Goal: Information Seeking & Learning: Learn about a topic

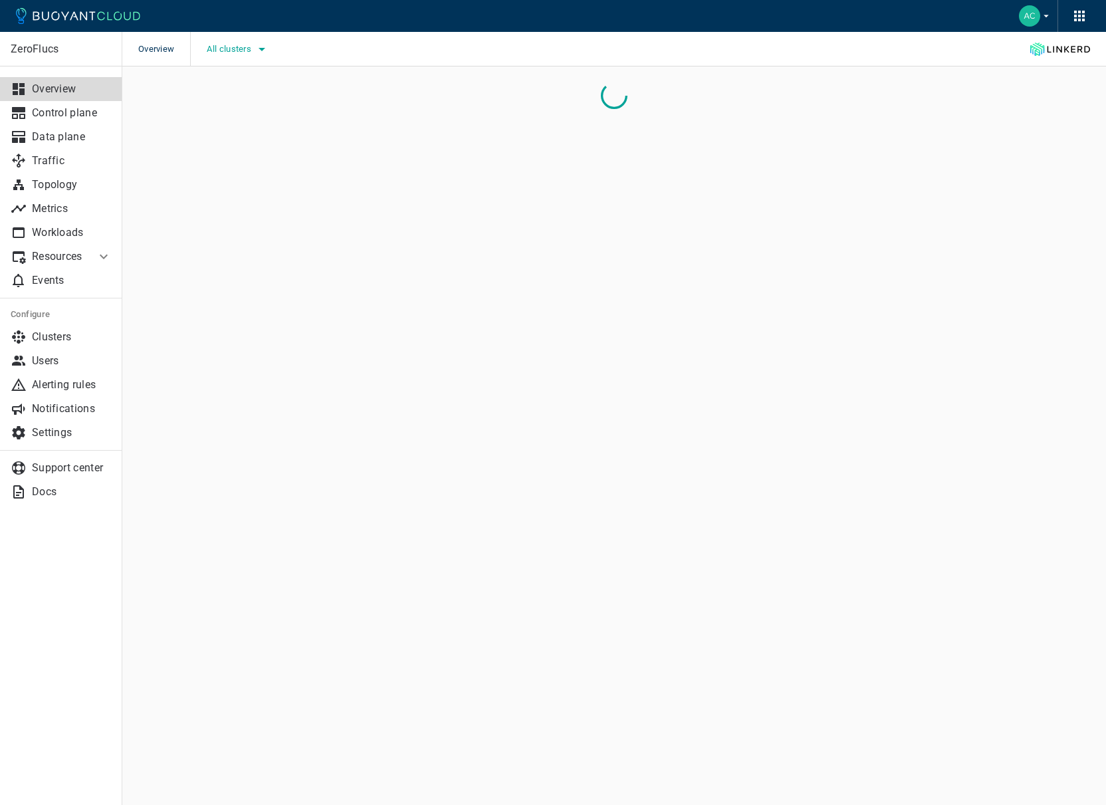
click at [235, 52] on span "All clusters" at bounding box center [230, 49] width 47 height 11
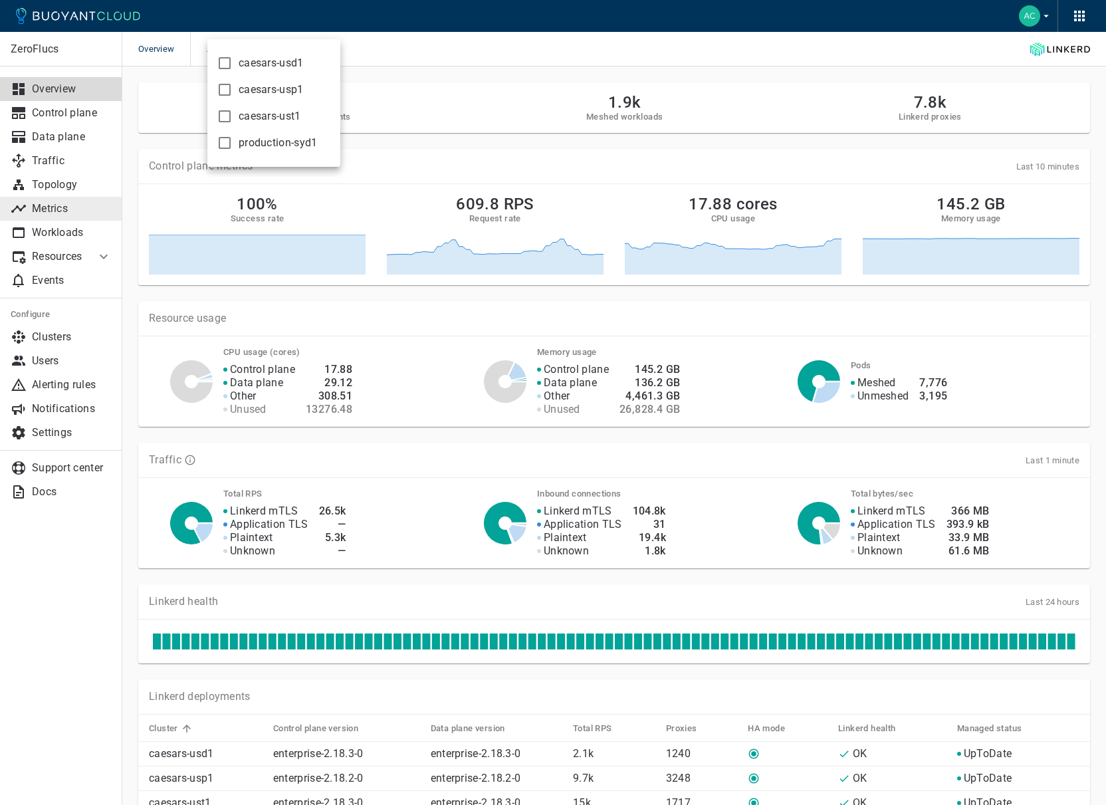
click at [63, 221] on div at bounding box center [553, 402] width 1106 height 805
click at [65, 207] on p "Metrics" at bounding box center [72, 208] width 80 height 13
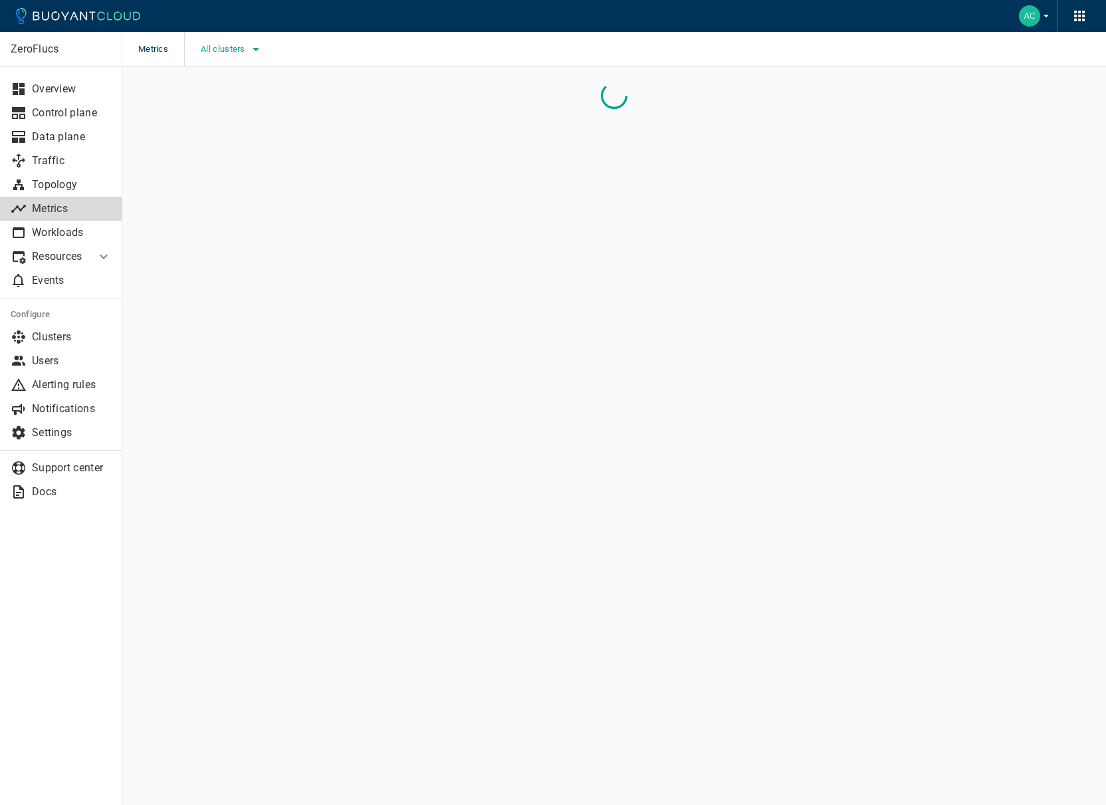
click at [253, 55] on icon "button" at bounding box center [256, 49] width 16 height 16
drag, startPoint x: 275, startPoint y: 90, endPoint x: 262, endPoint y: 91, distance: 13.3
click at [274, 90] on span "caesars-usp1" at bounding box center [265, 89] width 65 height 13
click at [227, 90] on input "caesars-usp1" at bounding box center [219, 90] width 16 height 16
checkbox input "true"
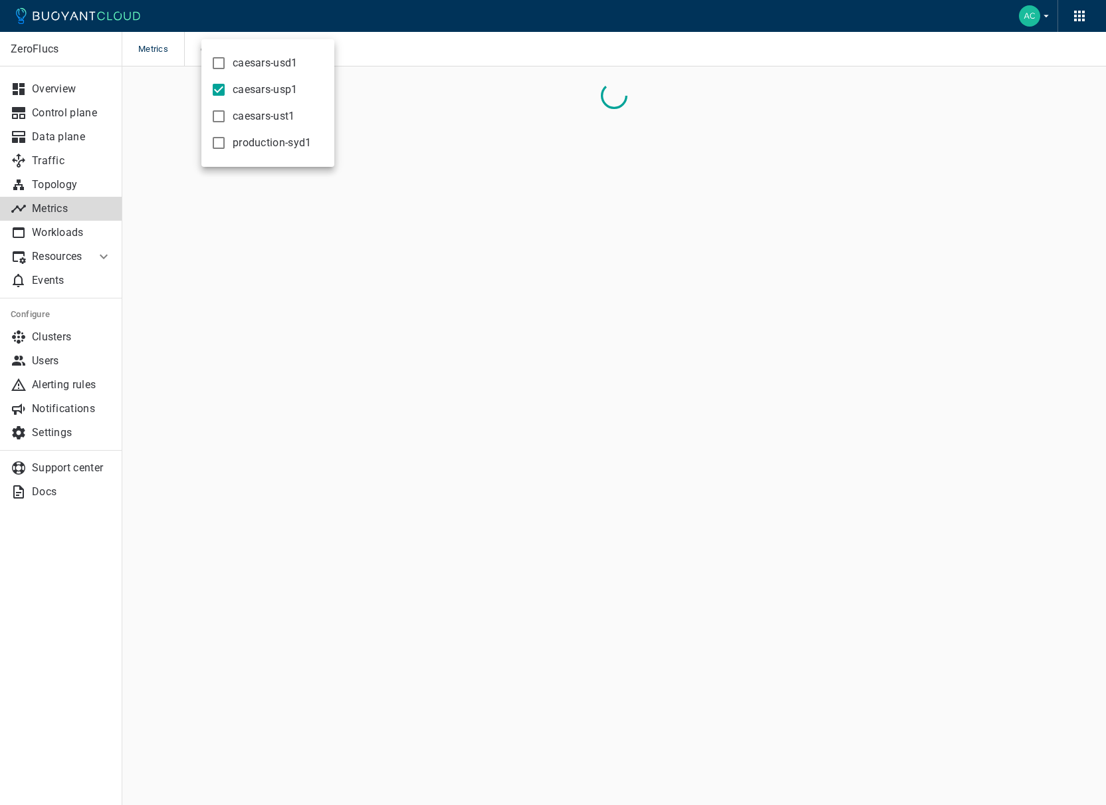
drag, startPoint x: 550, startPoint y: 88, endPoint x: 541, endPoint y: 88, distance: 10.0
click at [550, 88] on div at bounding box center [553, 402] width 1106 height 805
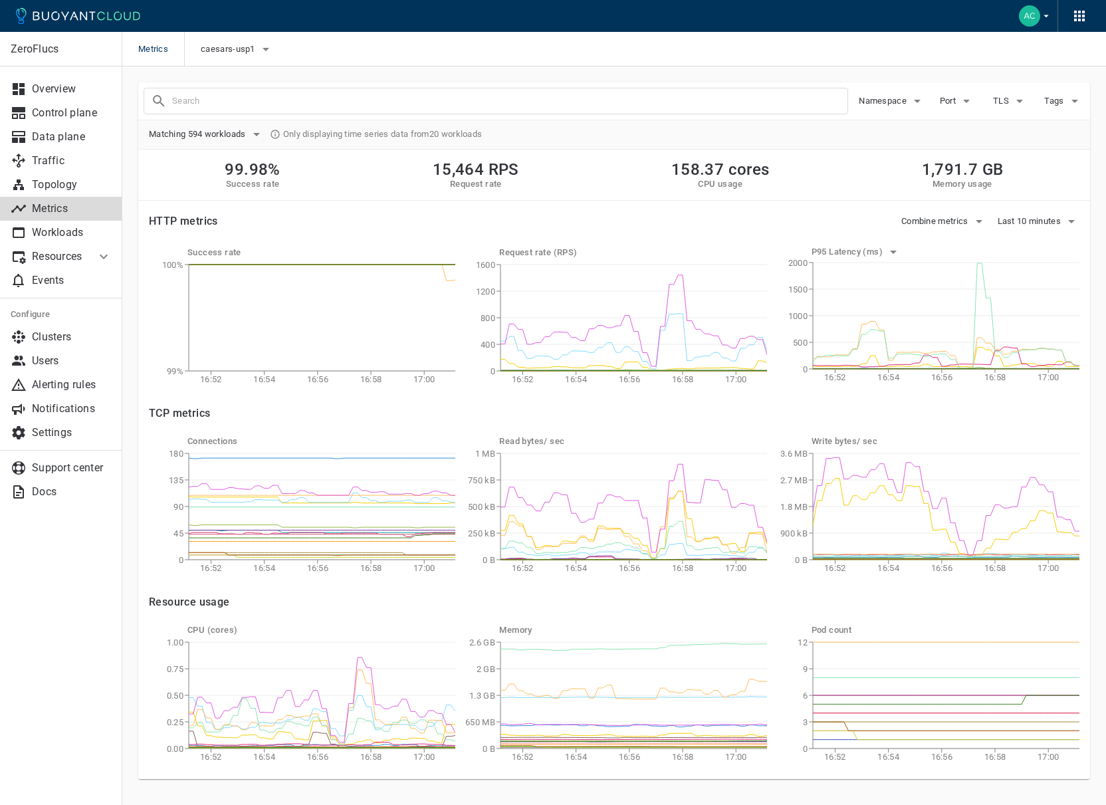
click at [443, 100] on input "text" at bounding box center [509, 101] width 675 height 19
type input "openbet"
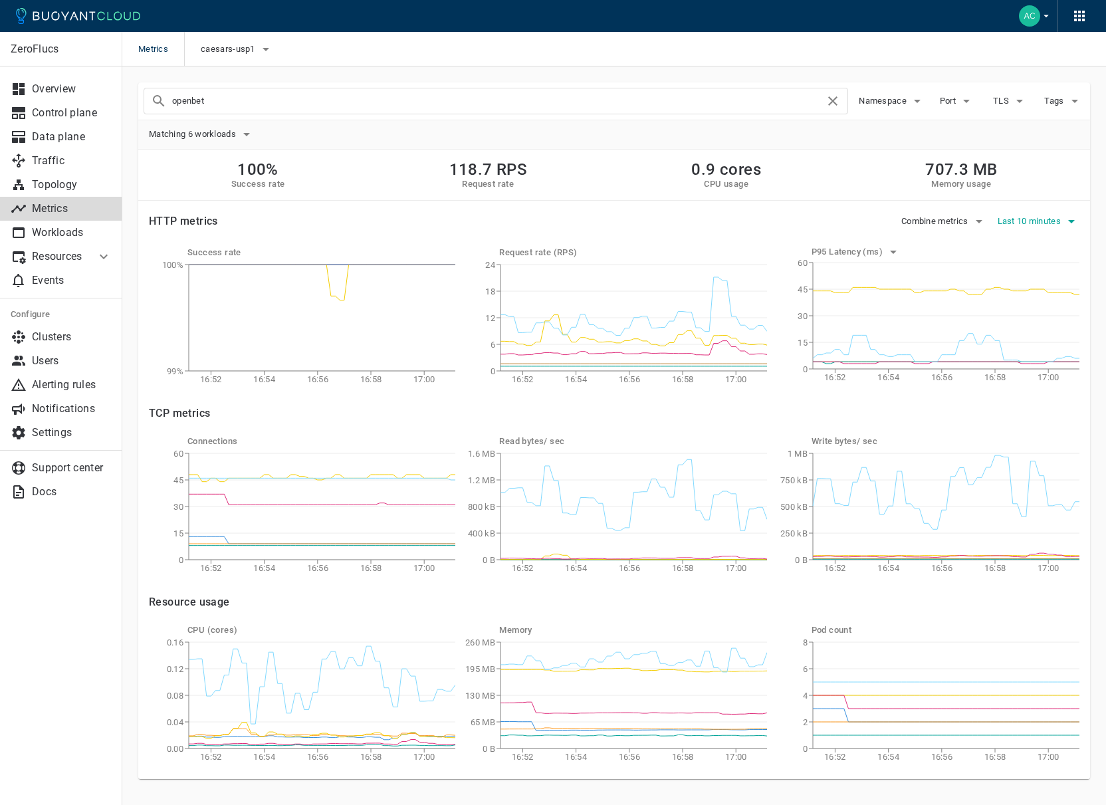
click at [1043, 219] on span "Last 10 minutes" at bounding box center [1031, 221] width 66 height 11
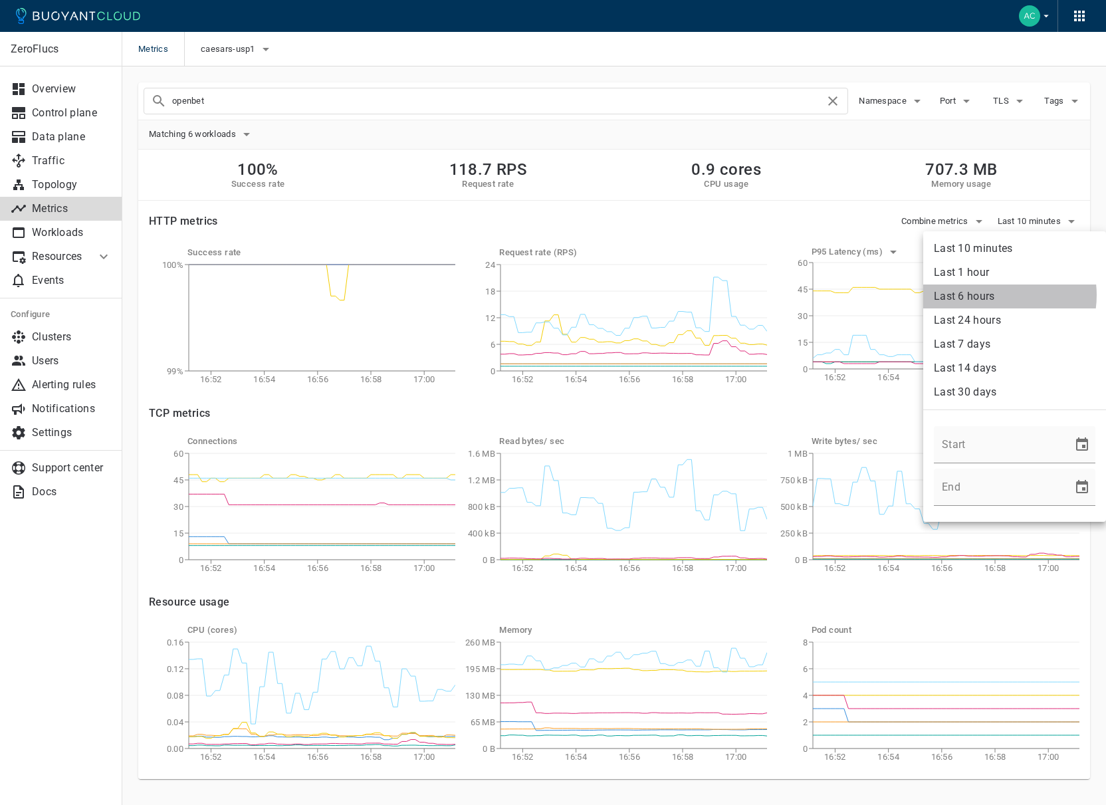
click at [995, 295] on li "Last 6 hours" at bounding box center [1014, 297] width 183 height 24
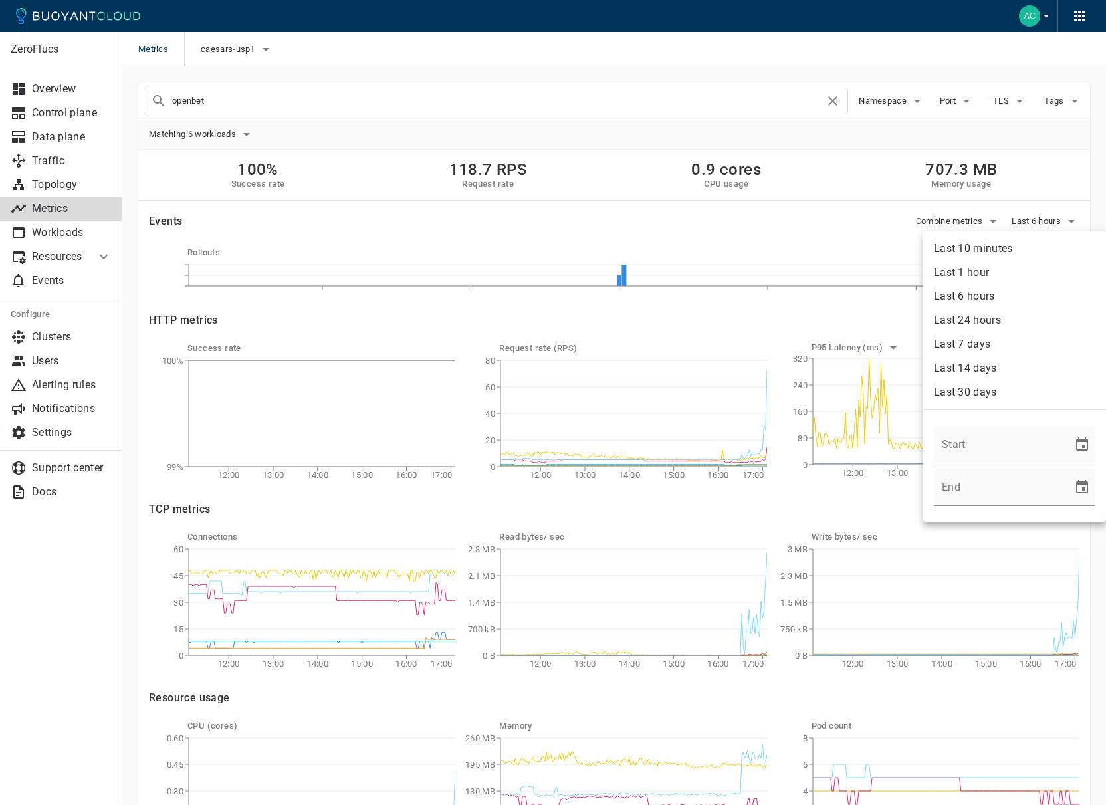
click at [997, 277] on li "Last 1 hour" at bounding box center [1014, 273] width 183 height 24
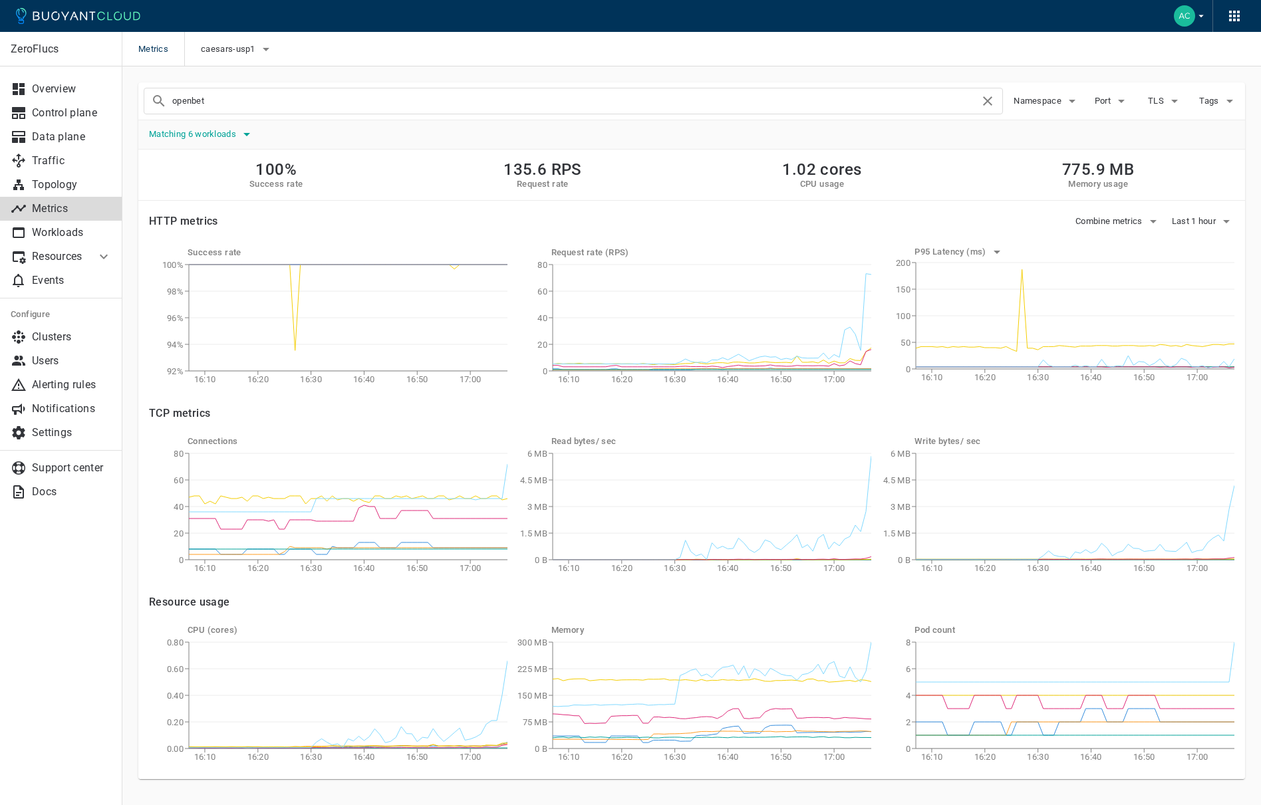
click at [235, 134] on span "Matching 6 workloads" at bounding box center [194, 134] width 90 height 11
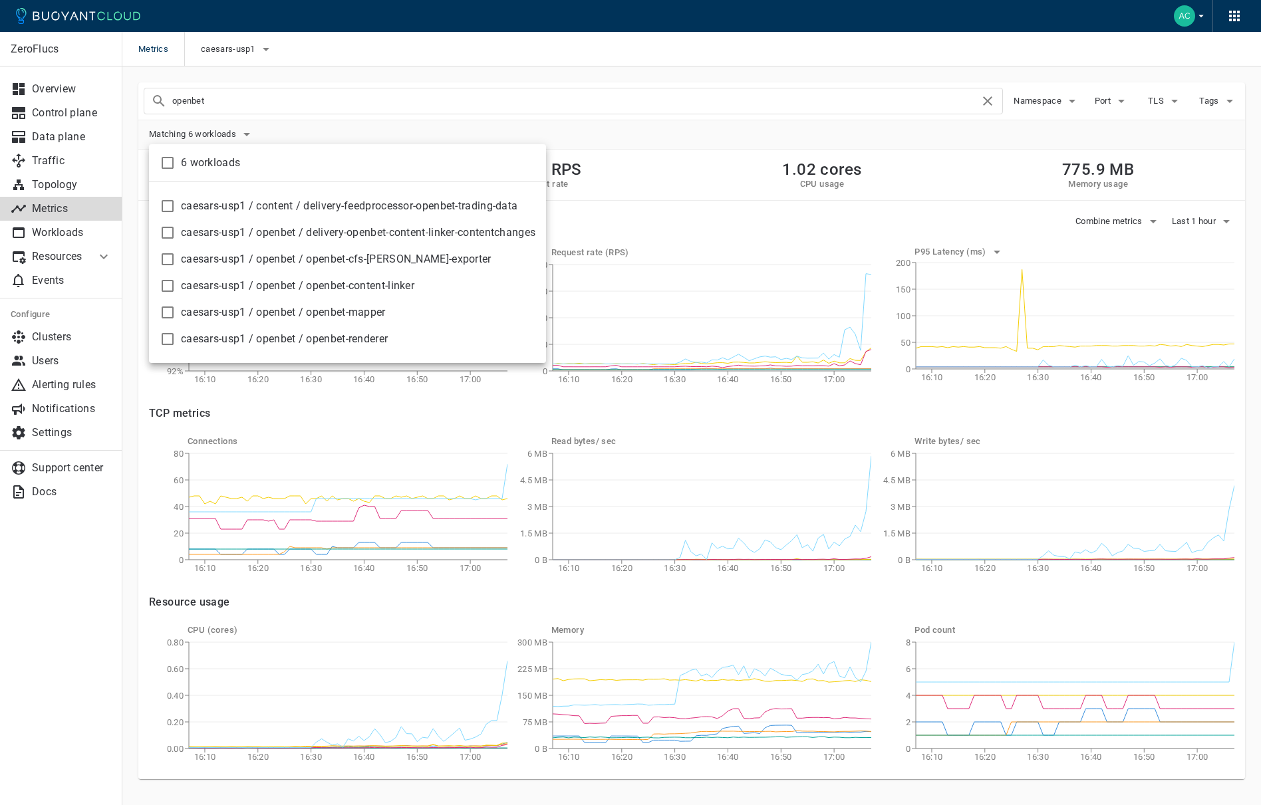
click at [162, 314] on input "checkbox" at bounding box center [168, 313] width 16 height 16
checkbox input "true"
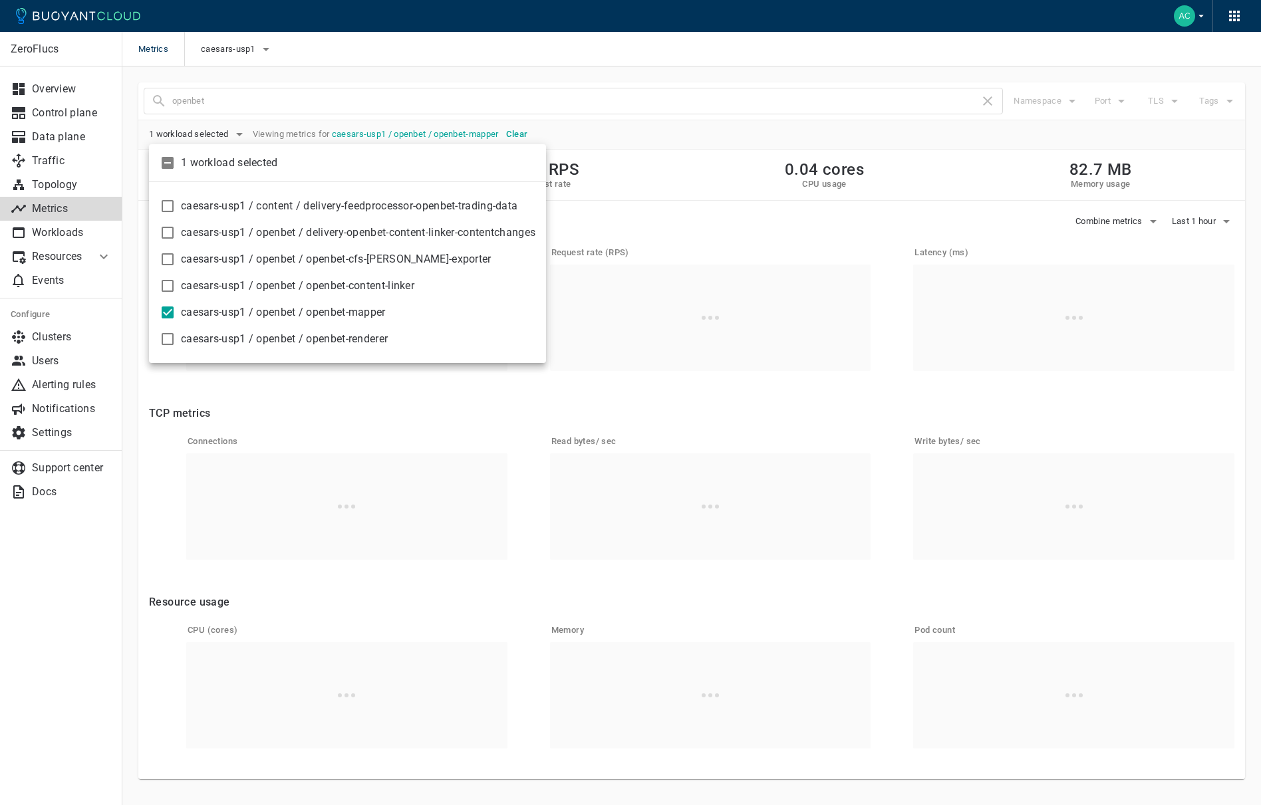
click at [711, 248] on div at bounding box center [630, 402] width 1261 height 805
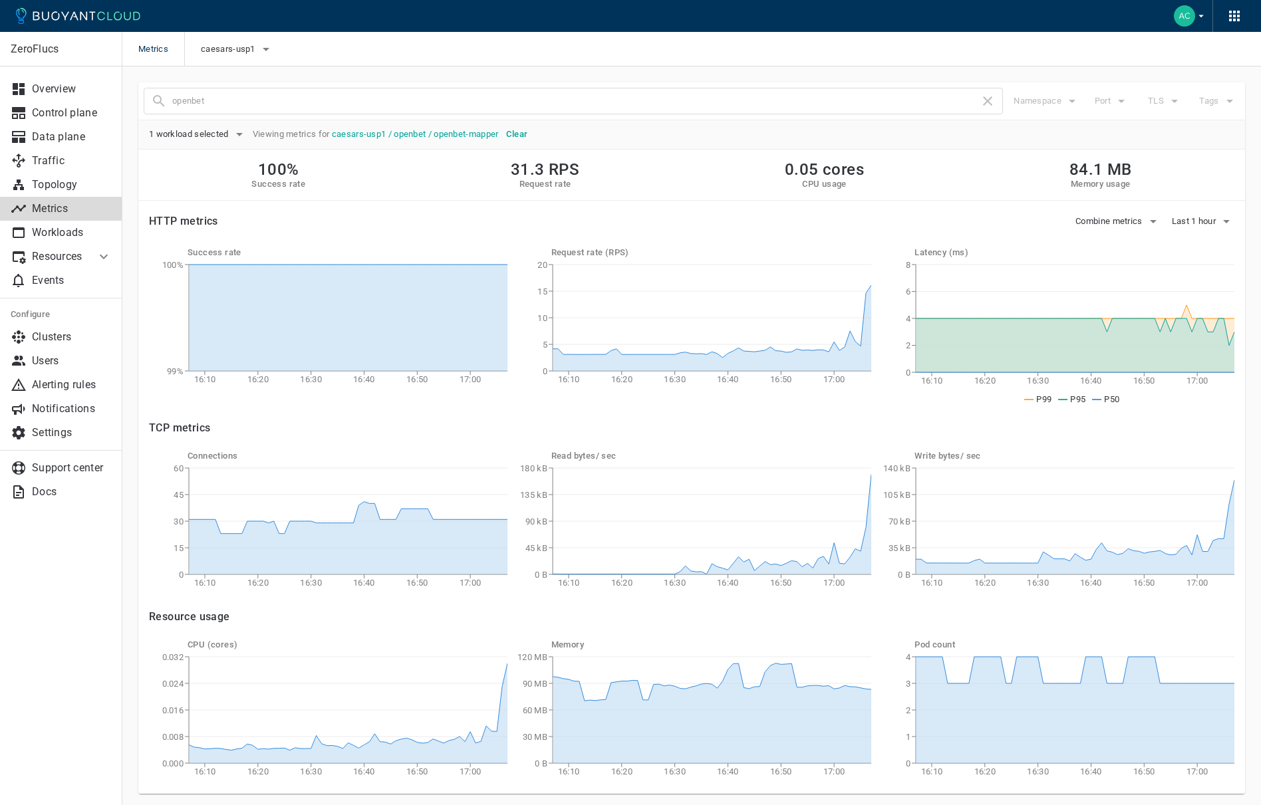
drag, startPoint x: 518, startPoint y: 128, endPoint x: 346, endPoint y: 110, distance: 173.2
click at [518, 129] on h5 "Clear" at bounding box center [516, 134] width 21 height 11
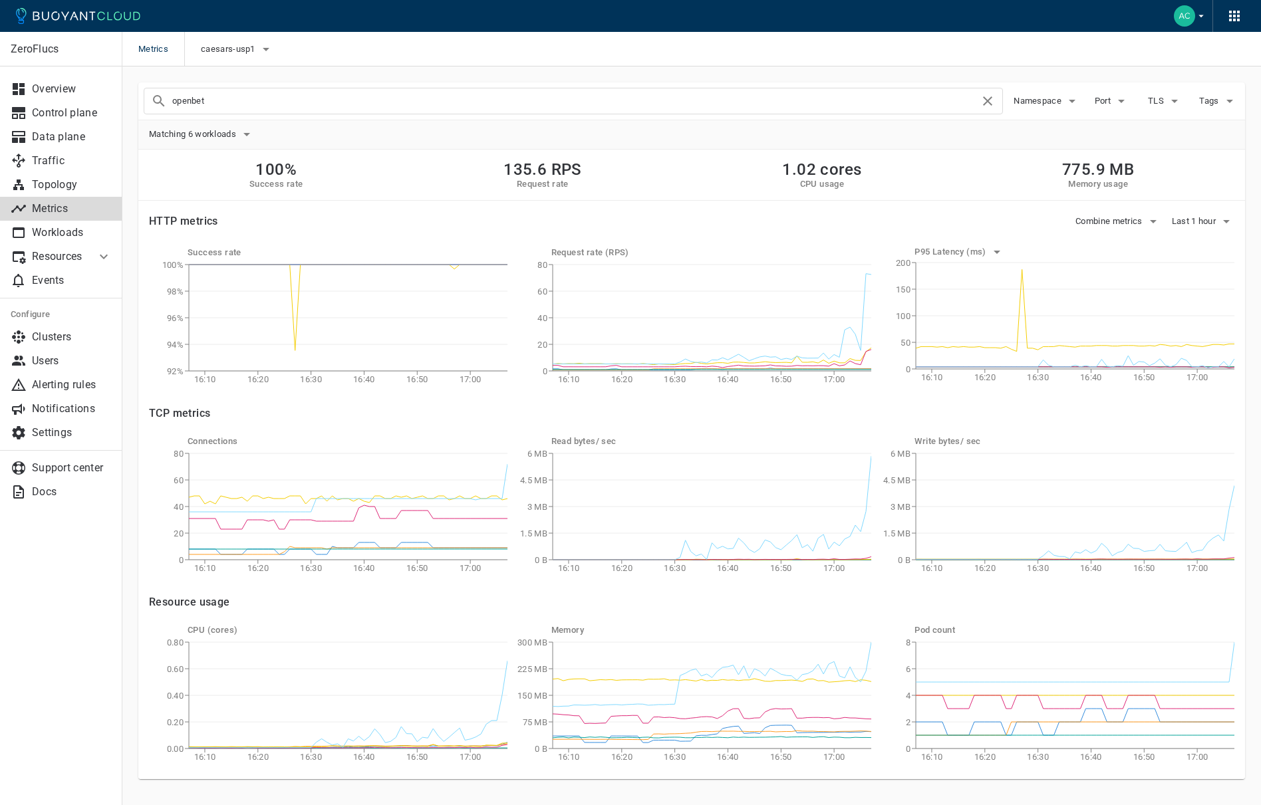
click at [270, 101] on input "openbet" at bounding box center [575, 101] width 807 height 19
type input "book-processor"
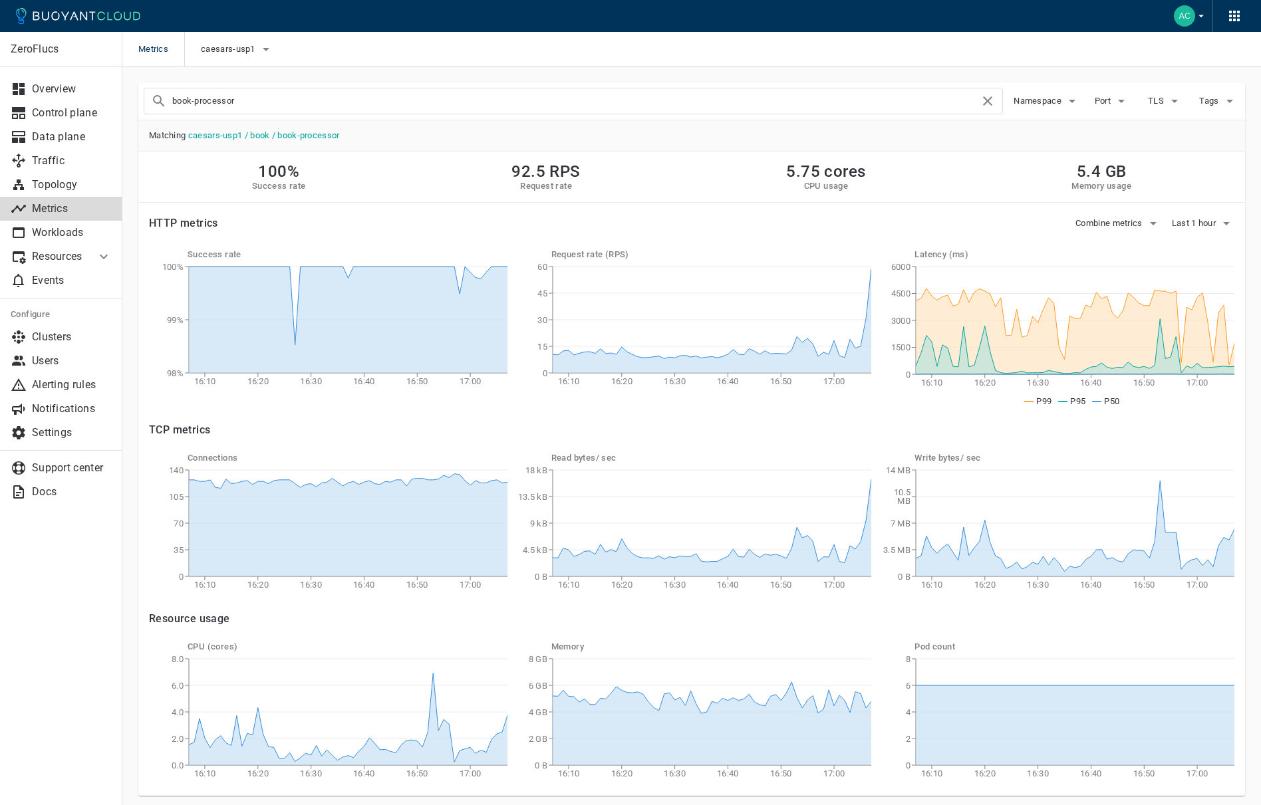
click at [279, 106] on input "book-processor" at bounding box center [575, 101] width 807 height 19
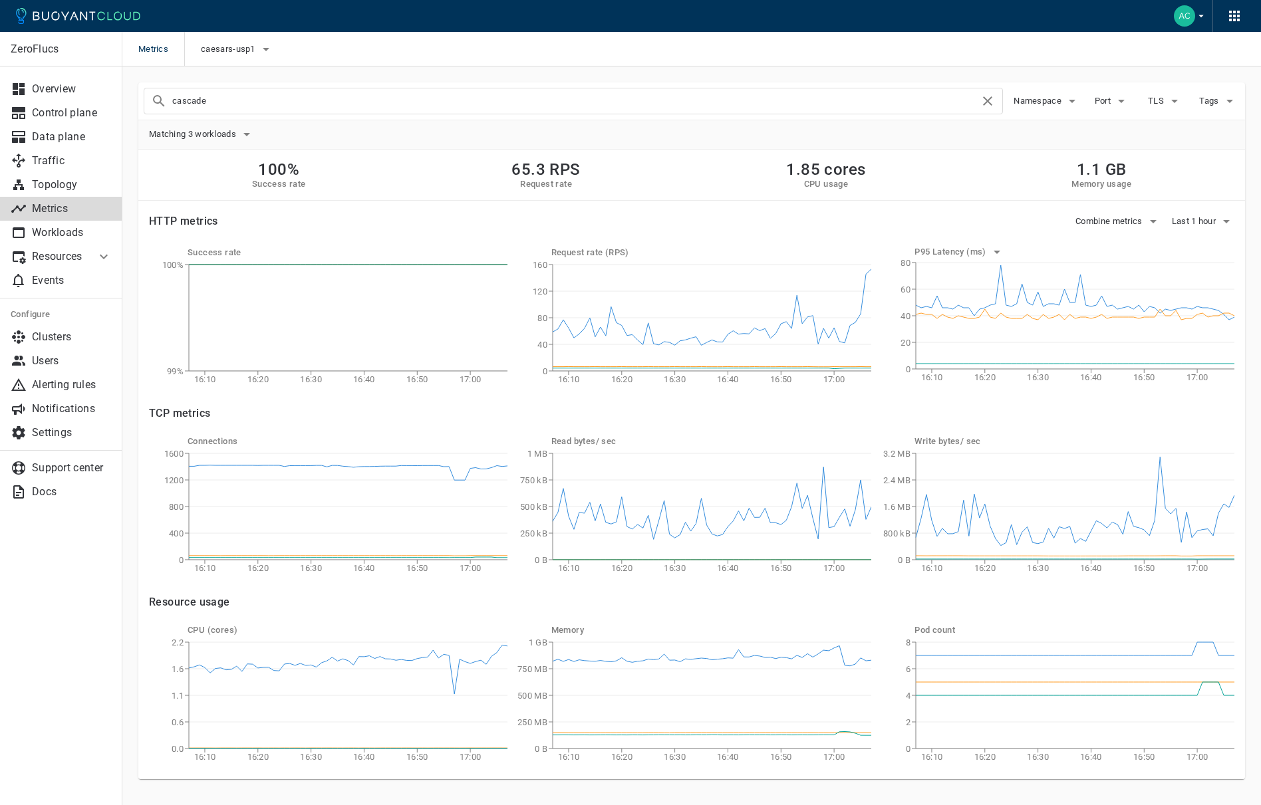
click at [323, 96] on input "cascade" at bounding box center [575, 101] width 807 height 19
type input "openbet-mapper"
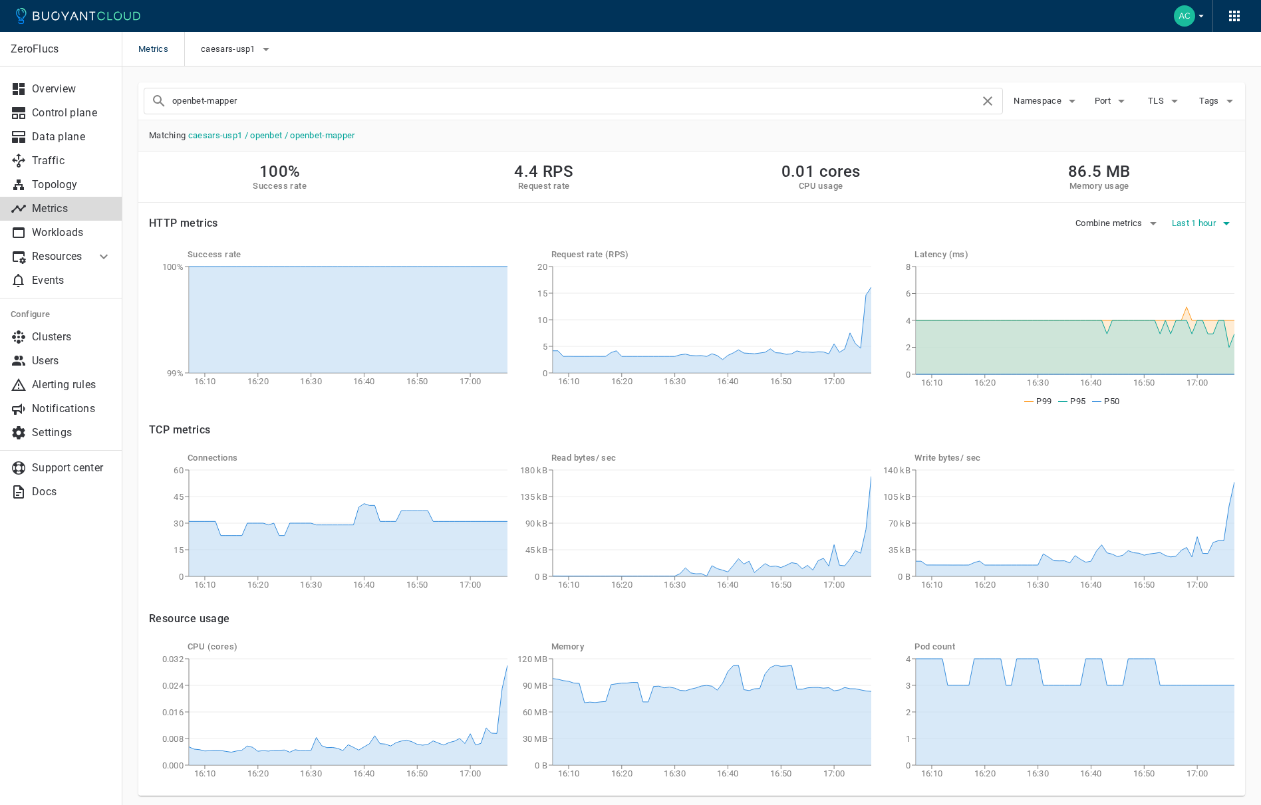
click at [1106, 221] on span "Last 1 hour" at bounding box center [1194, 223] width 47 height 11
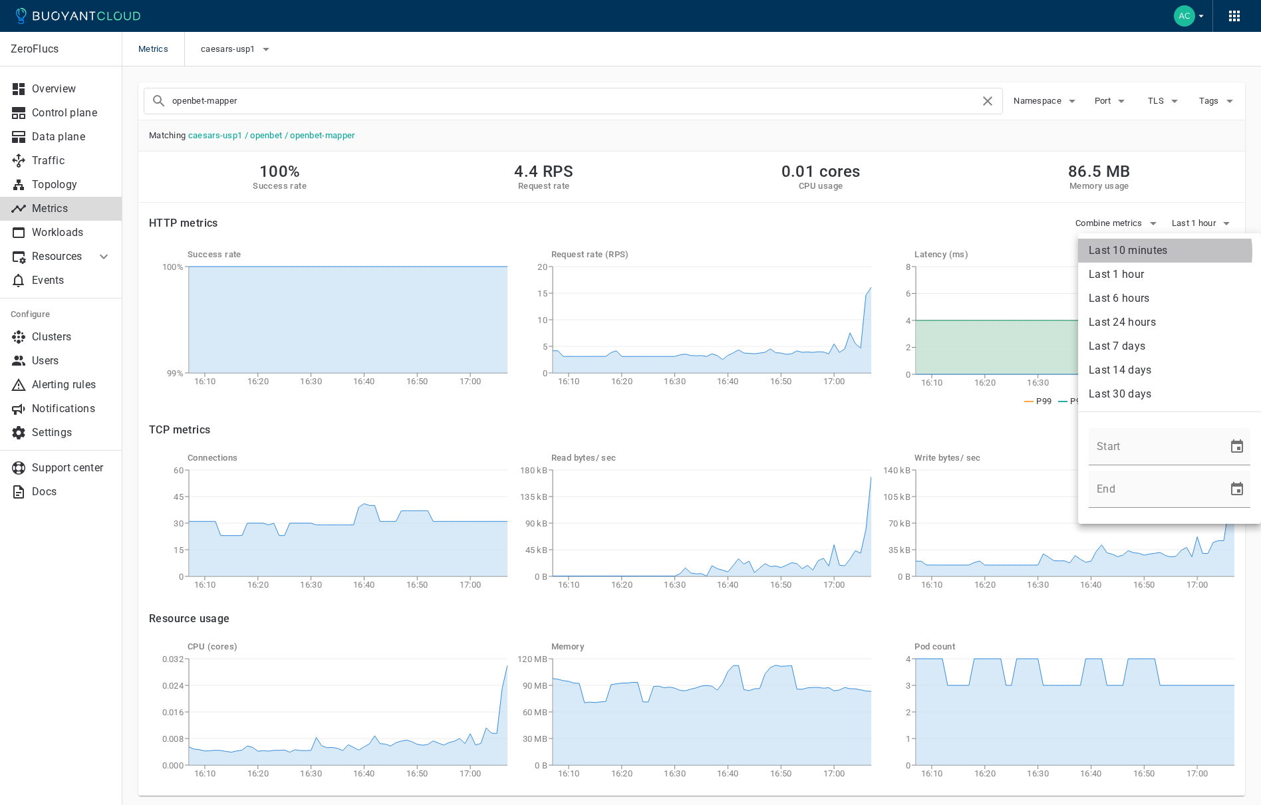
click at [1106, 252] on li "Last 10 minutes" at bounding box center [1169, 251] width 183 height 24
